Goal: Information Seeking & Learning: Learn about a topic

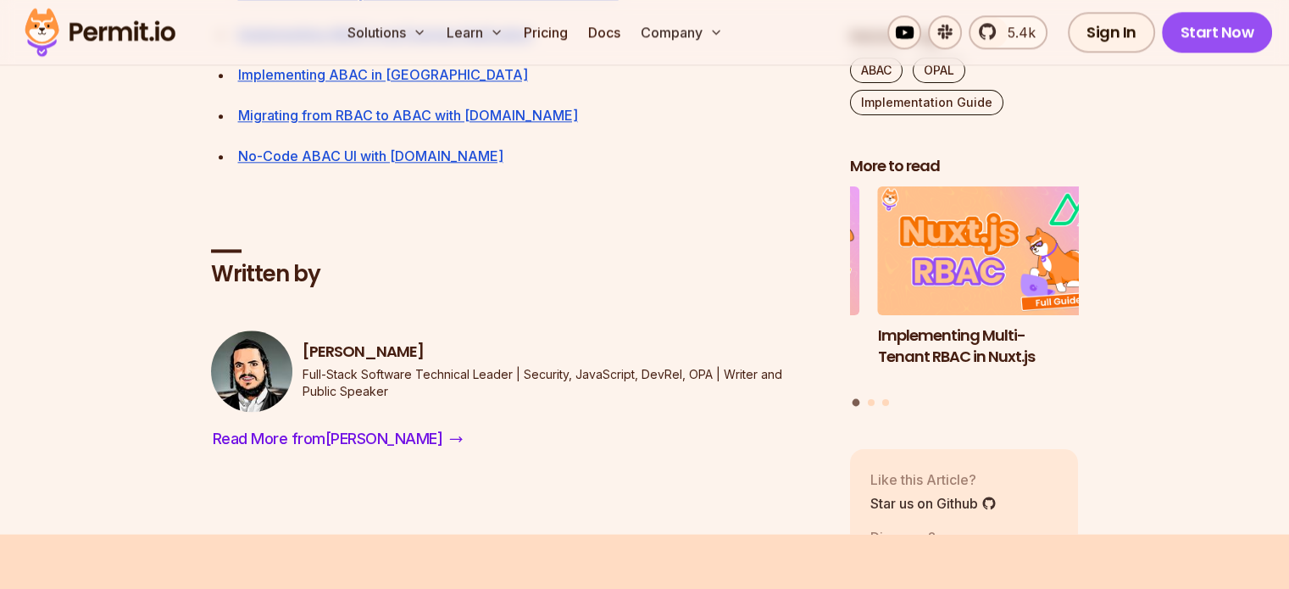
scroll to position [8728, 0]
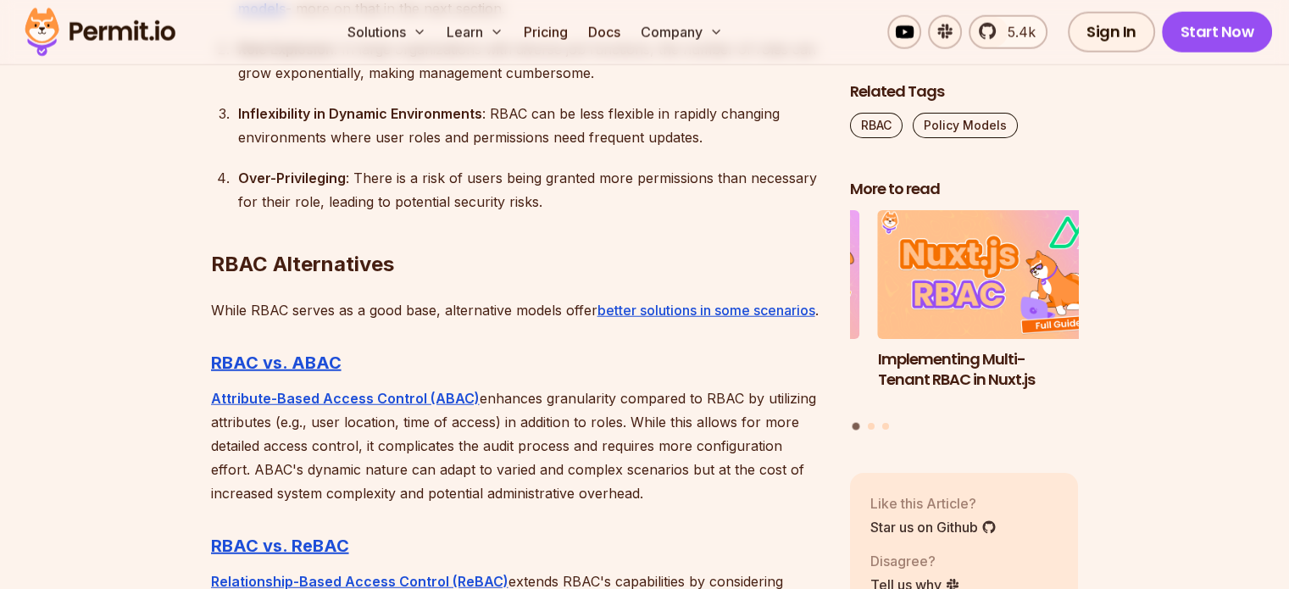
scroll to position [4237, 0]
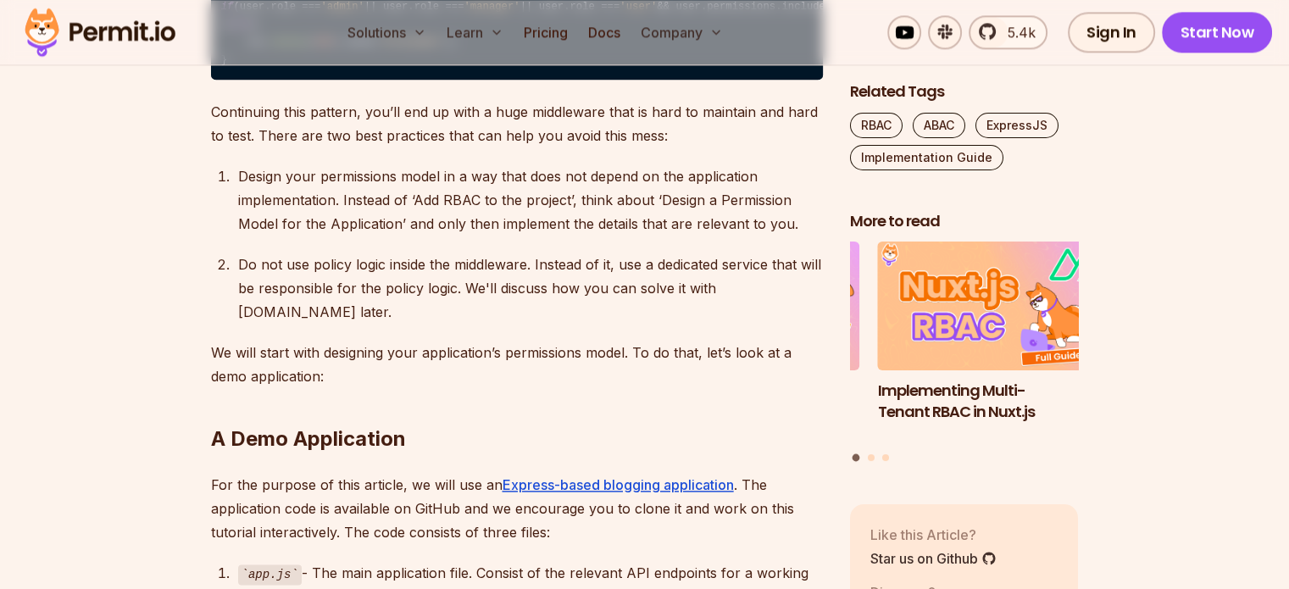
scroll to position [2126, 0]
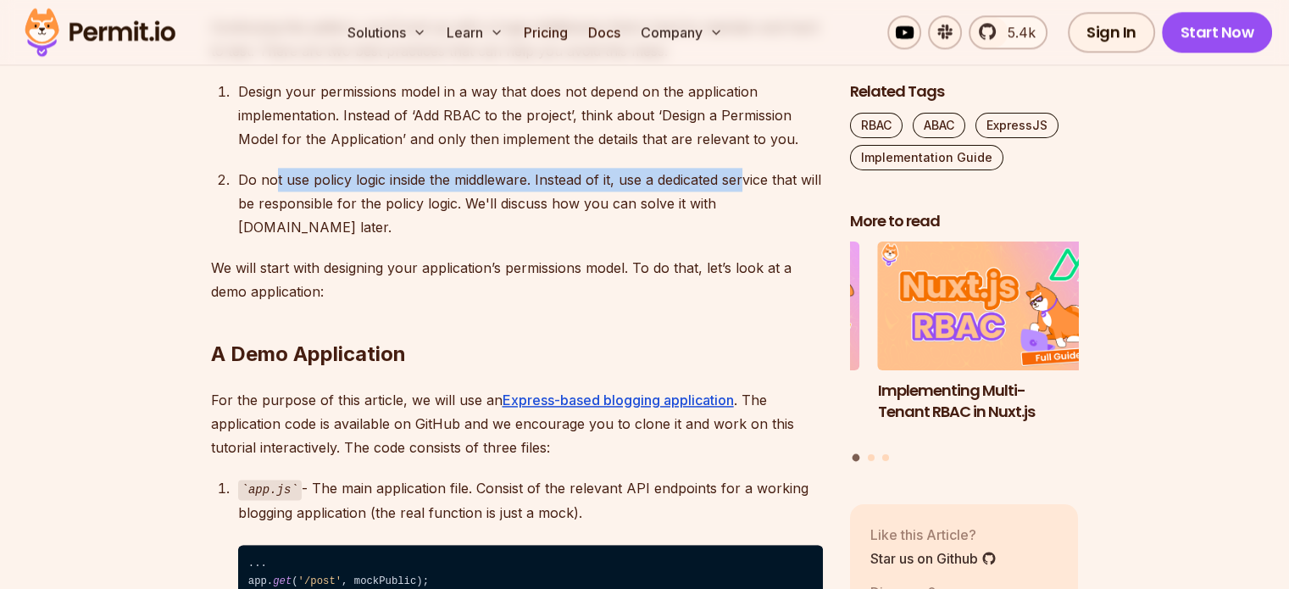
drag, startPoint x: 277, startPoint y: 246, endPoint x: 744, endPoint y: 242, distance: 466.9
click at [744, 239] on p "Do not use policy logic inside the middleware. Instead of it, use a dedicated s…" at bounding box center [530, 203] width 585 height 71
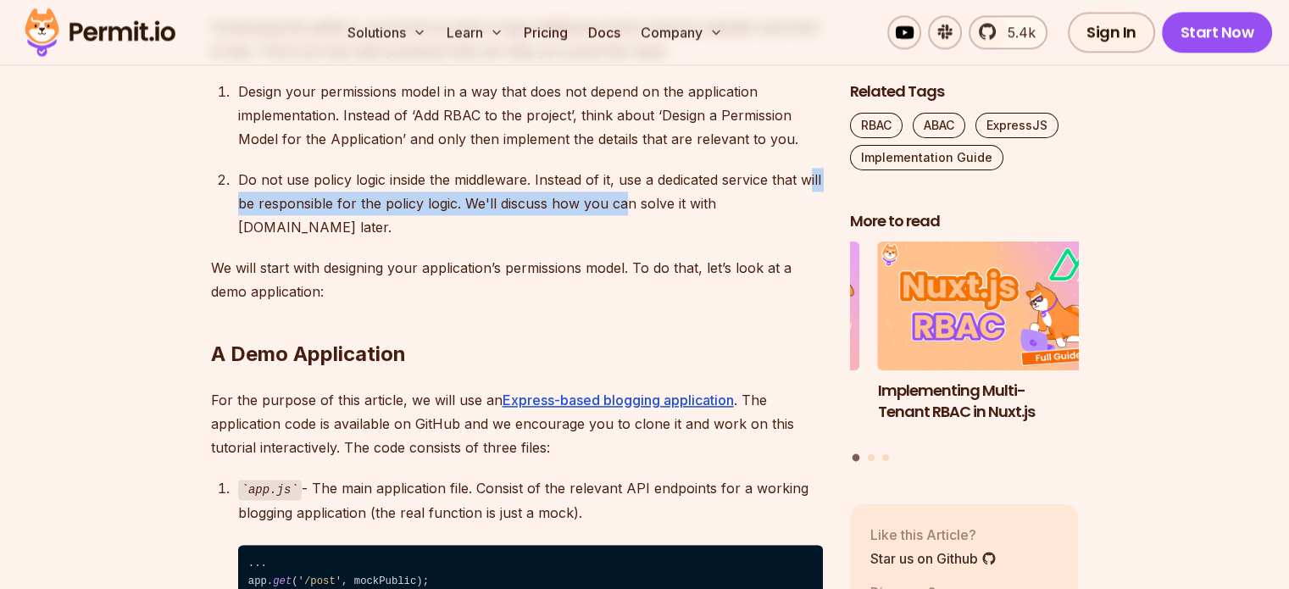
drag, startPoint x: 275, startPoint y: 273, endPoint x: 673, endPoint y: 264, distance: 397.5
click at [673, 239] on p "Do not use policy logic inside the middleware. Instead of it, use a dedicated s…" at bounding box center [530, 203] width 585 height 71
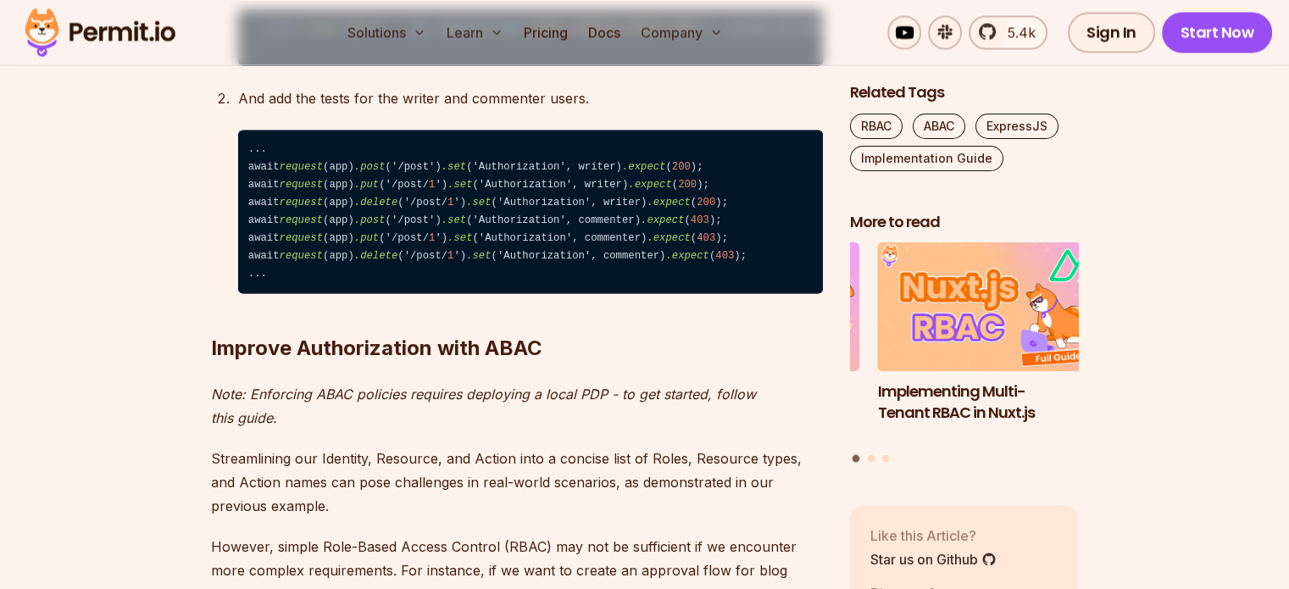
scroll to position [9837, 0]
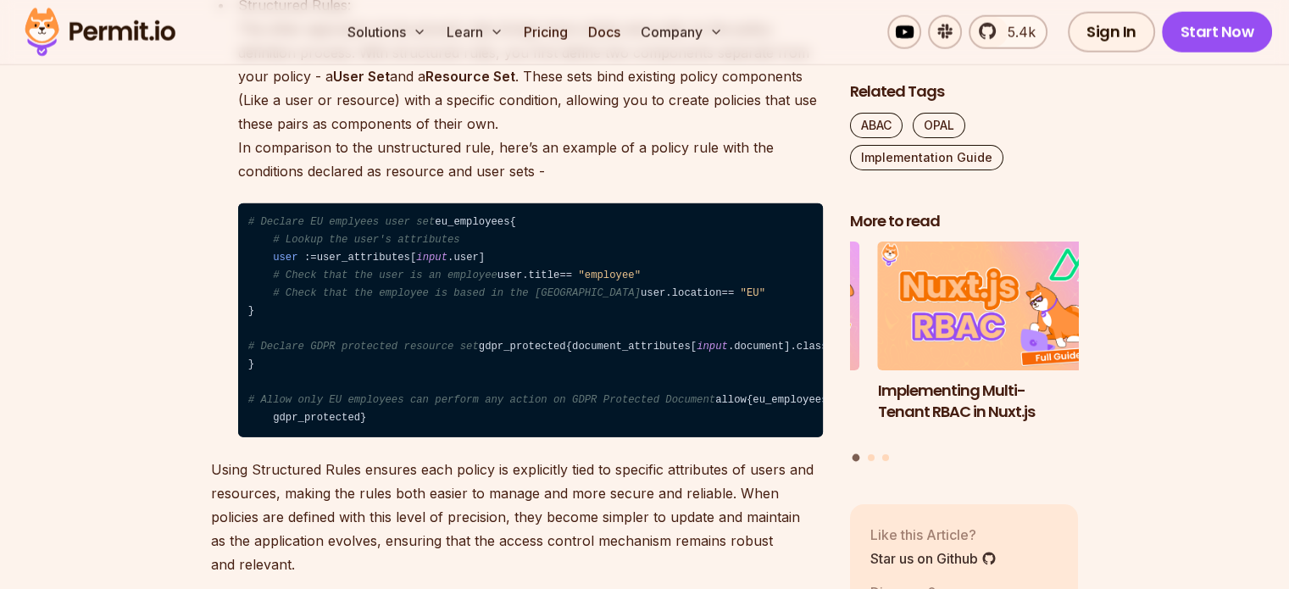
scroll to position [3898, 0]
